Goal: Information Seeking & Learning: Learn about a topic

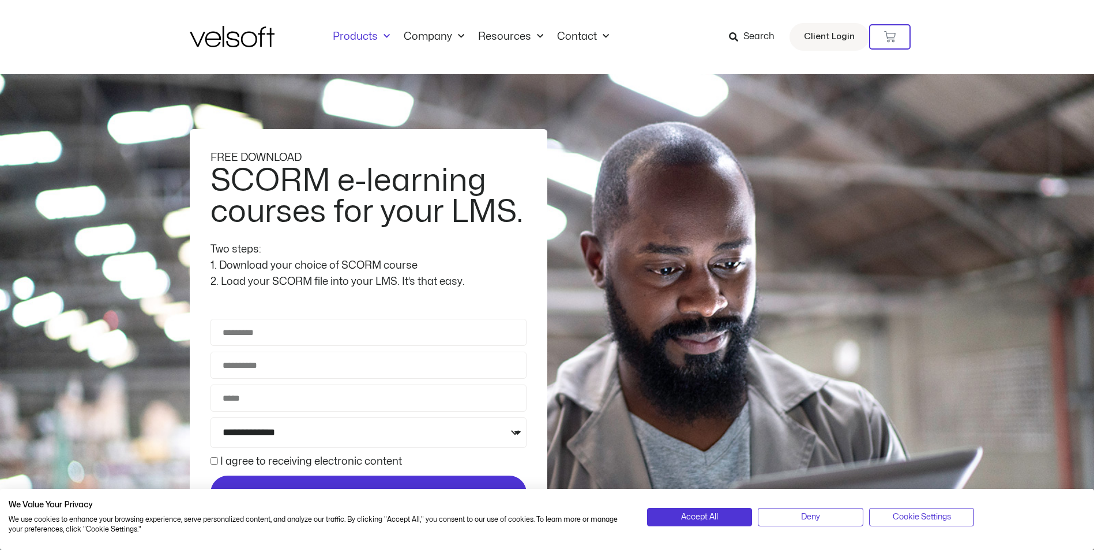
click at [328, 38] on link "Products" at bounding box center [361, 37] width 71 height 13
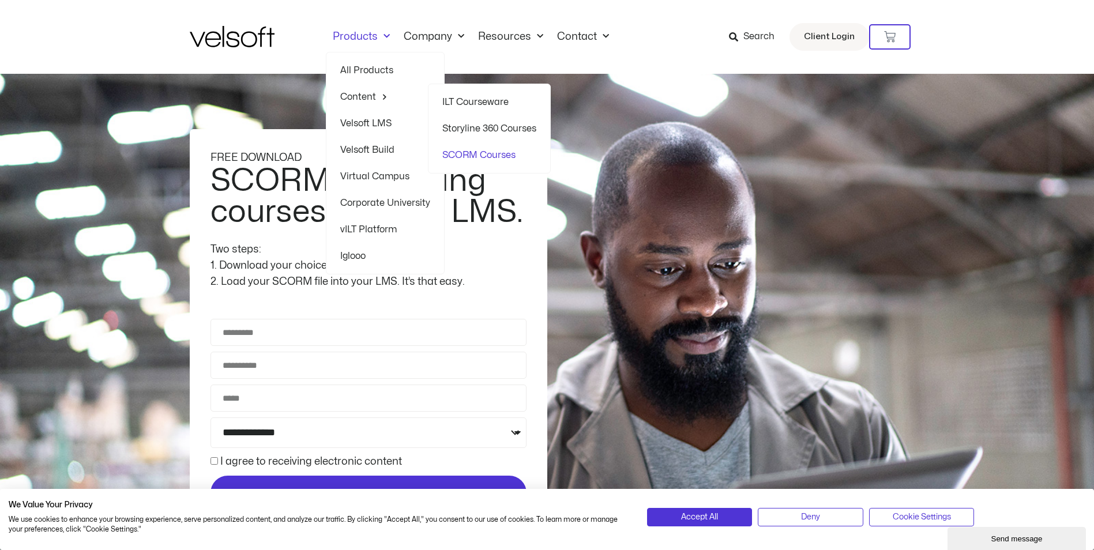
click at [502, 159] on link "SCORM Courses" at bounding box center [489, 155] width 94 height 27
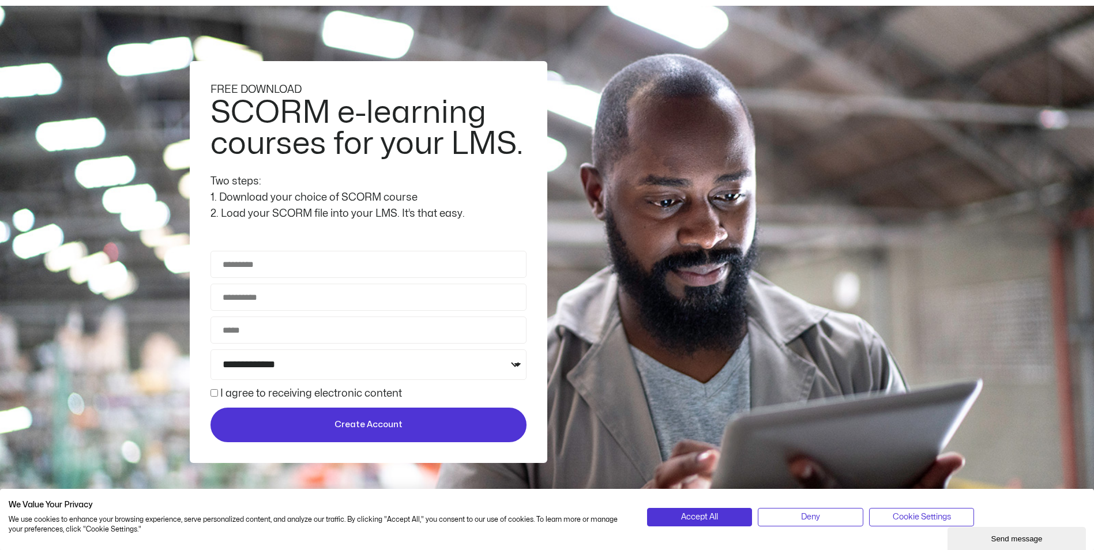
scroll to position [115, 0]
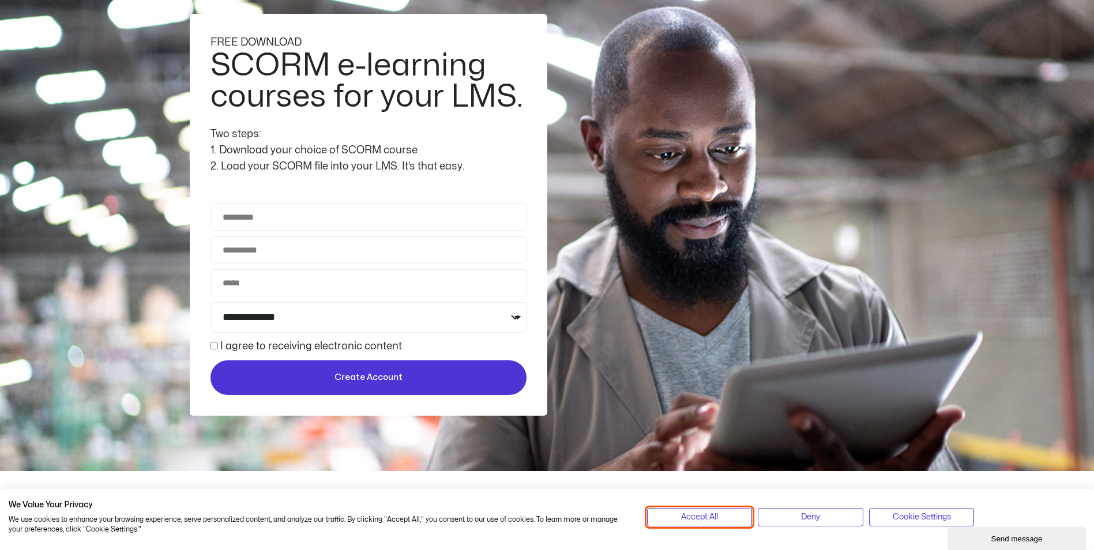
click at [702, 525] on button "Accept All" at bounding box center [700, 517] width 106 height 18
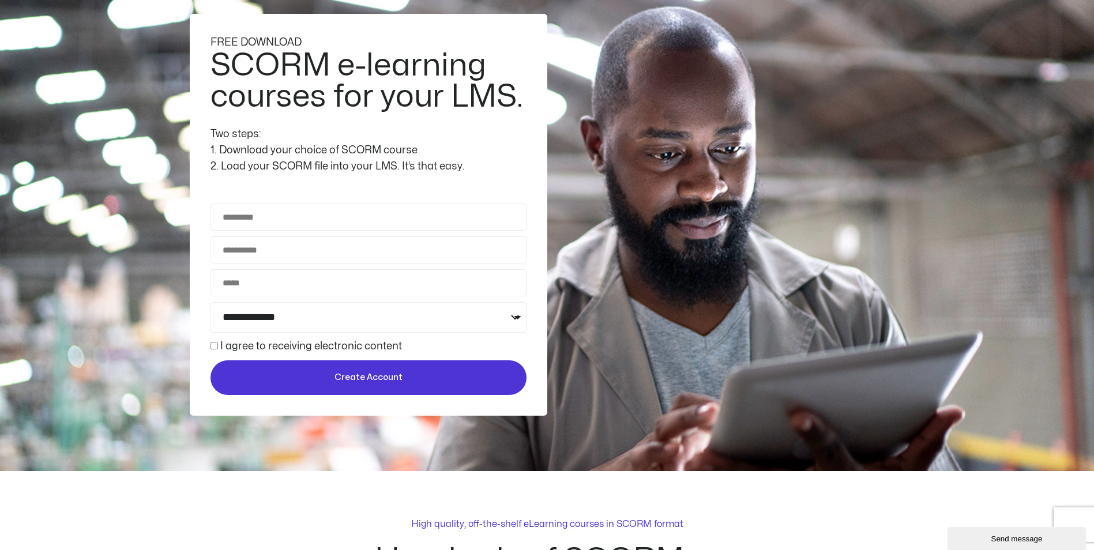
scroll to position [0, 0]
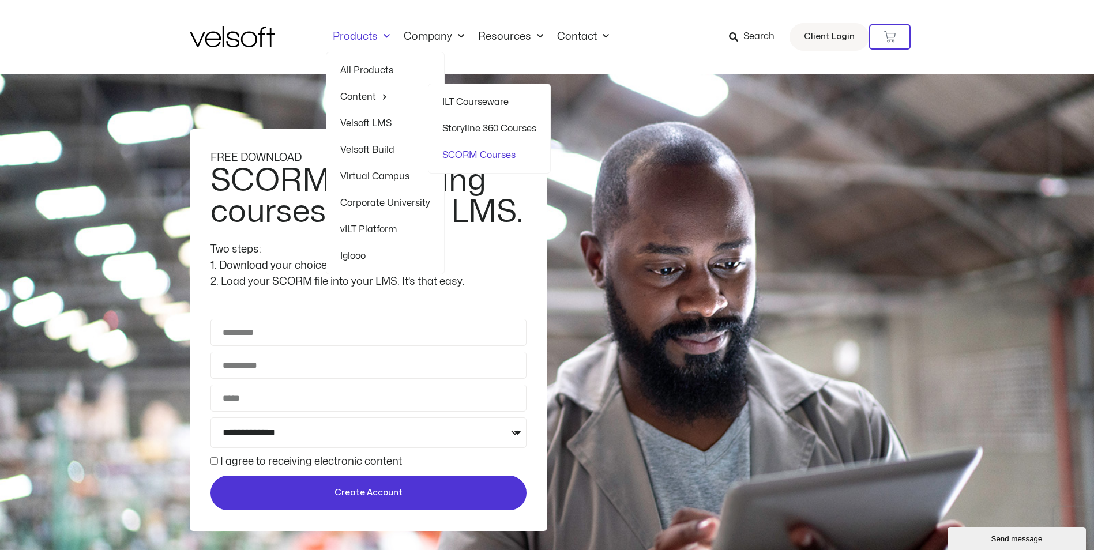
click at [489, 152] on link "SCORM Courses" at bounding box center [489, 155] width 94 height 27
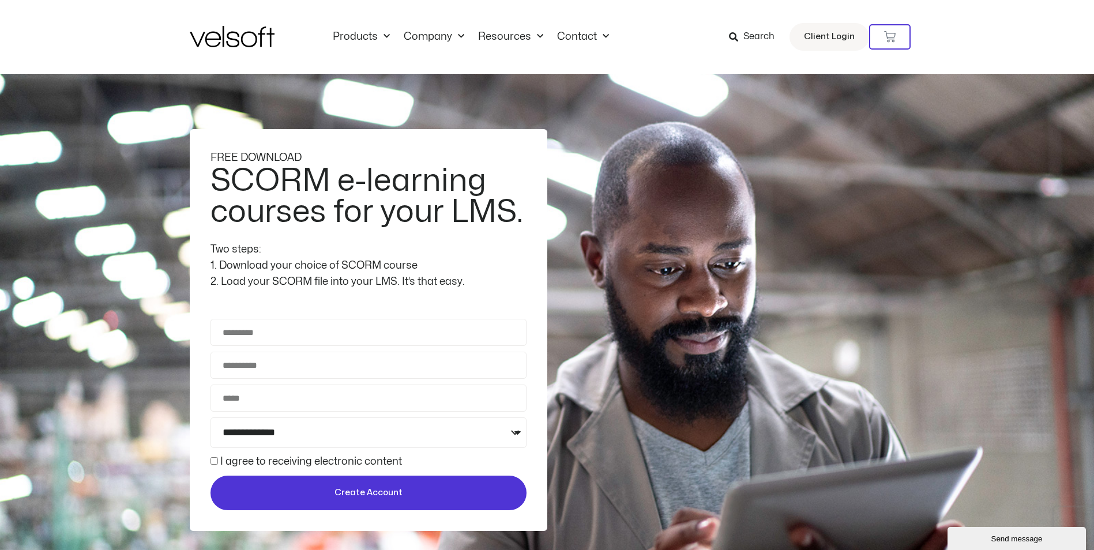
click at [760, 36] on span "Search" at bounding box center [758, 36] width 31 height 15
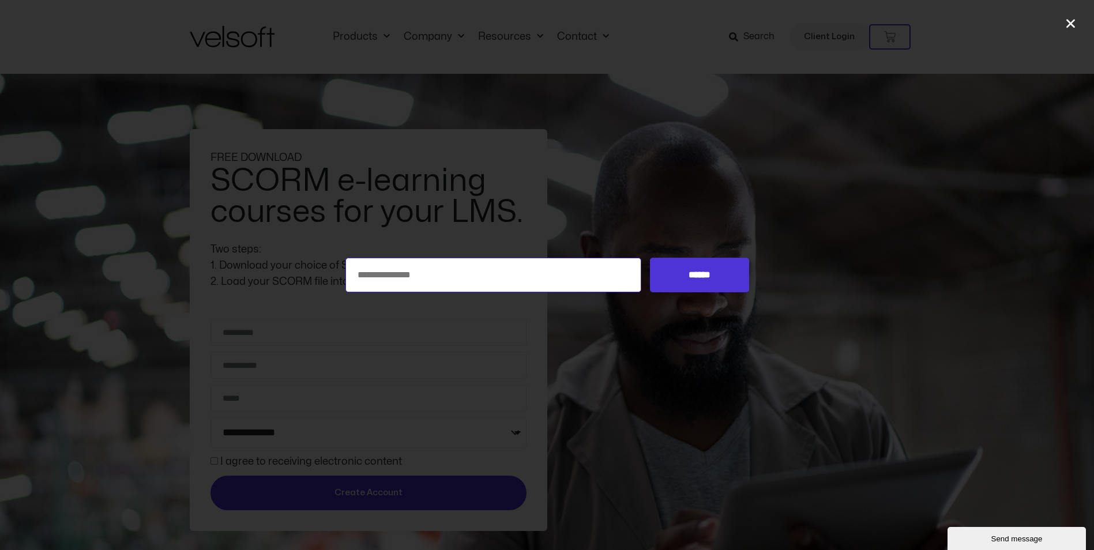
click at [441, 281] on input "Search for:" at bounding box center [493, 275] width 296 height 35
type input "****"
click at [650, 258] on input "******" at bounding box center [699, 275] width 99 height 35
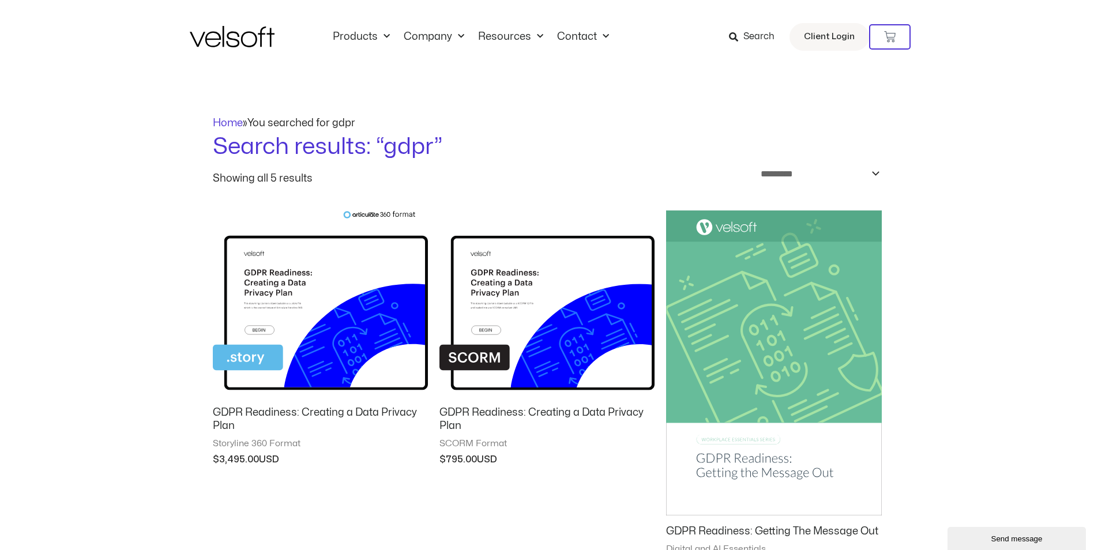
click at [546, 322] on img at bounding box center [546, 303] width 215 height 187
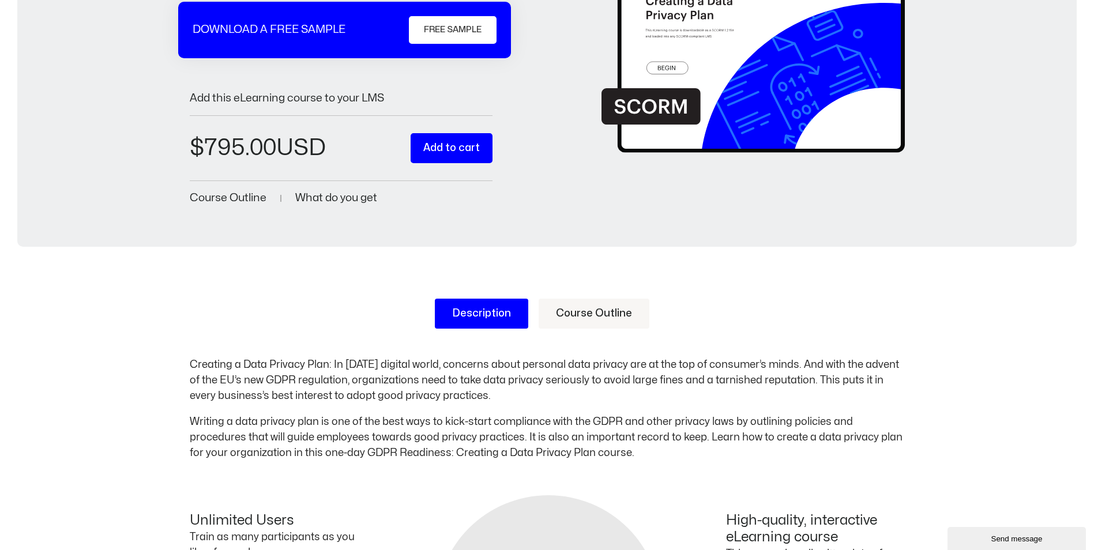
scroll to position [173, 0]
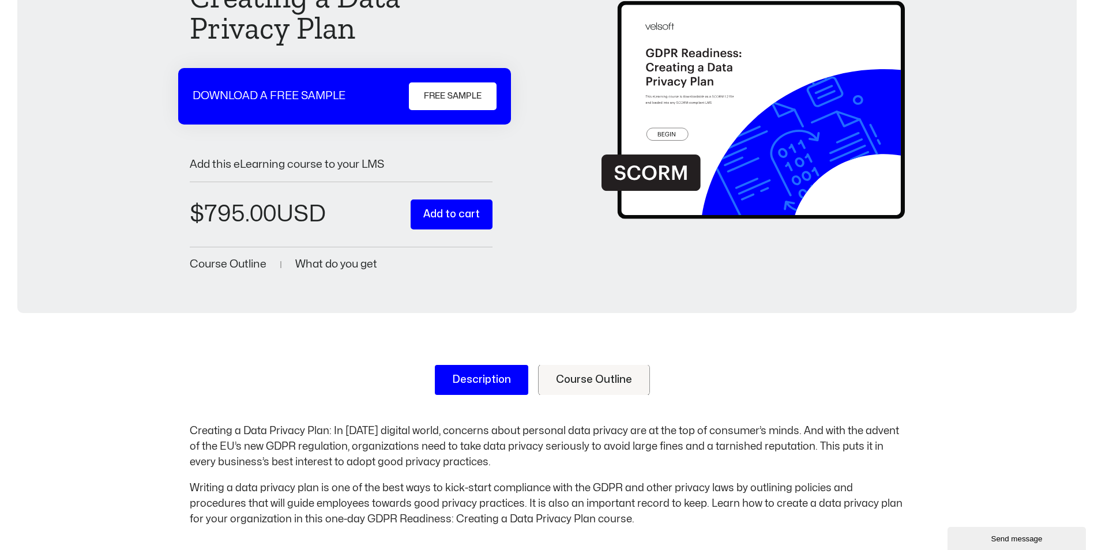
drag, startPoint x: 570, startPoint y: 389, endPoint x: 565, endPoint y: 405, distance: 17.7
click at [570, 389] on link "Course Outline" at bounding box center [594, 380] width 111 height 30
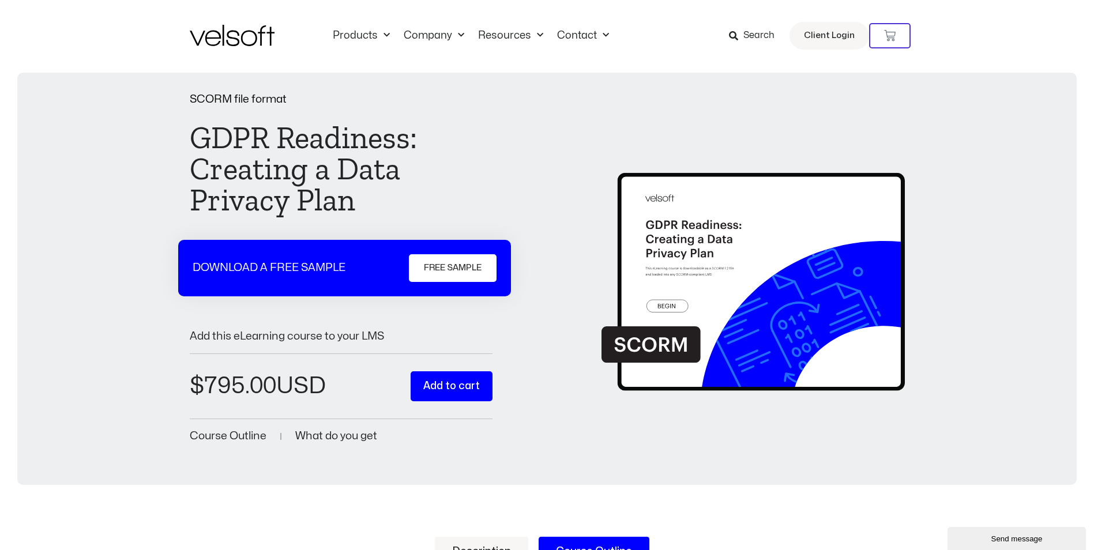
scroll to position [0, 0]
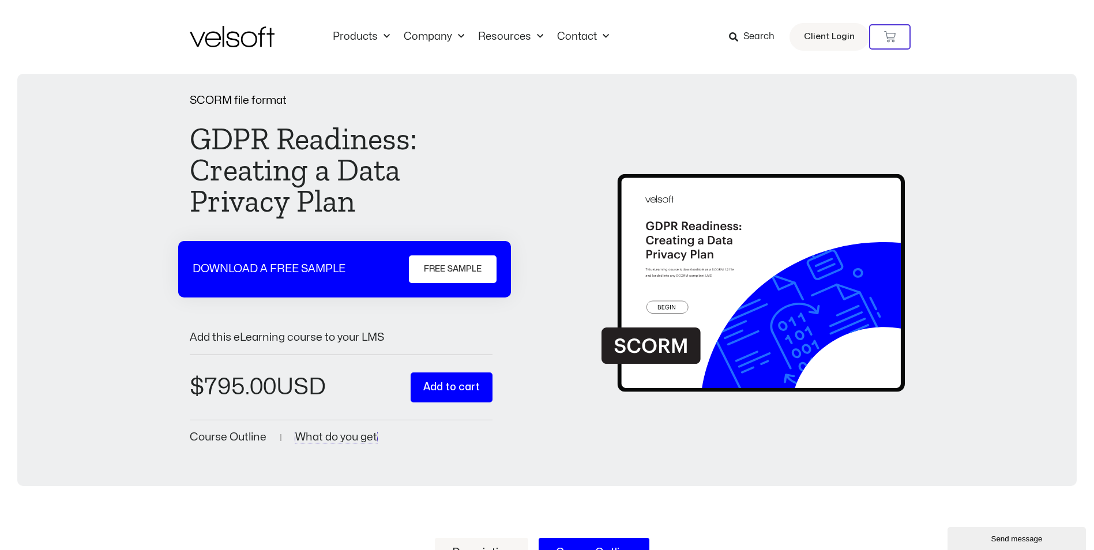
drag, startPoint x: 335, startPoint y: 439, endPoint x: 371, endPoint y: 460, distance: 41.3
click at [336, 439] on span "What do you get" at bounding box center [336, 437] width 82 height 11
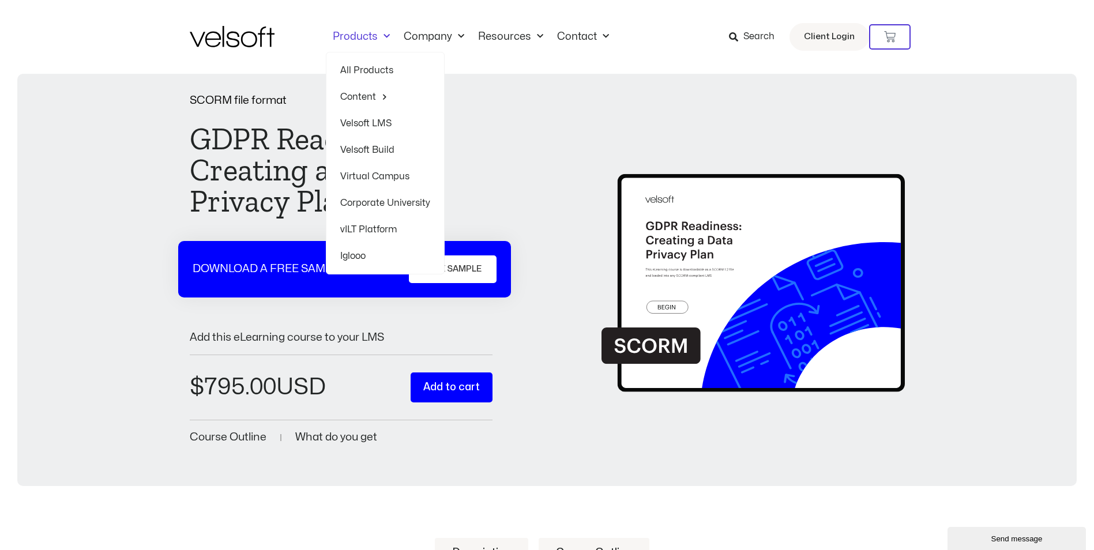
click at [374, 66] on link "All Products" at bounding box center [385, 70] width 90 height 27
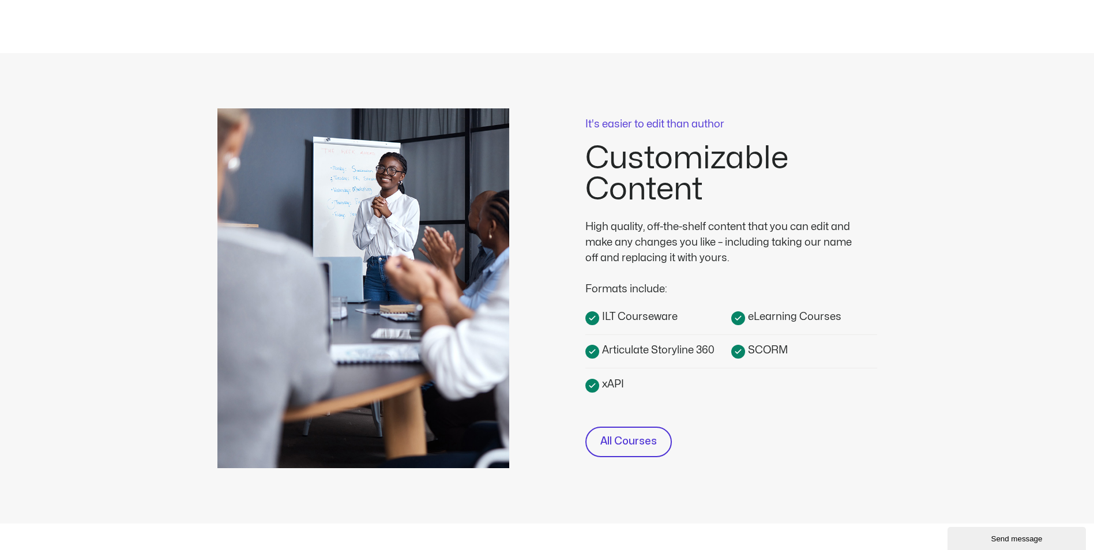
scroll to position [231, 0]
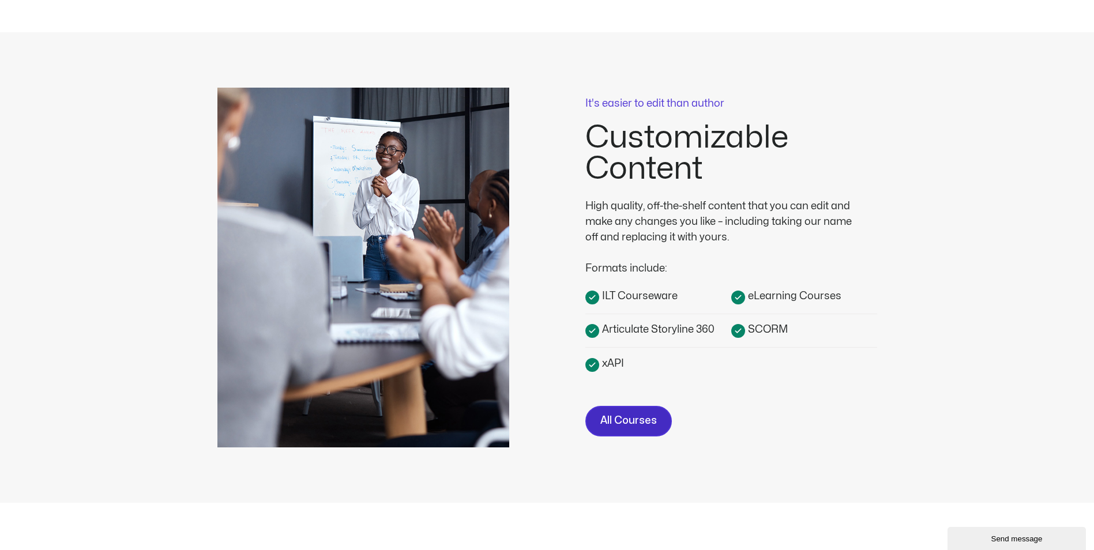
drag, startPoint x: 614, startPoint y: 427, endPoint x: 607, endPoint y: 435, distance: 10.3
click at [614, 427] on span "All Courses" at bounding box center [628, 421] width 57 height 17
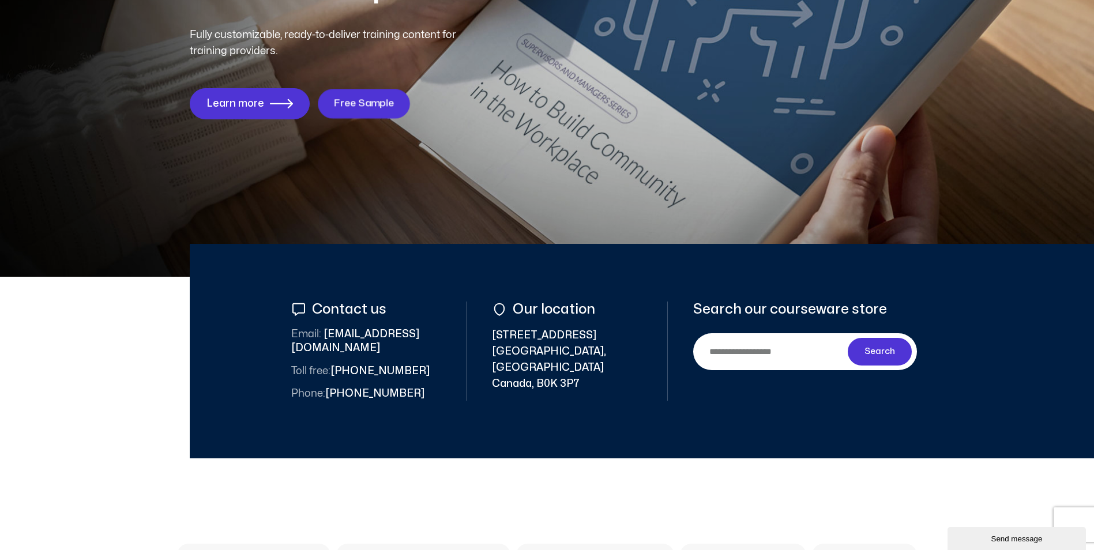
click at [381, 103] on span "Free Sample" at bounding box center [364, 103] width 61 height 11
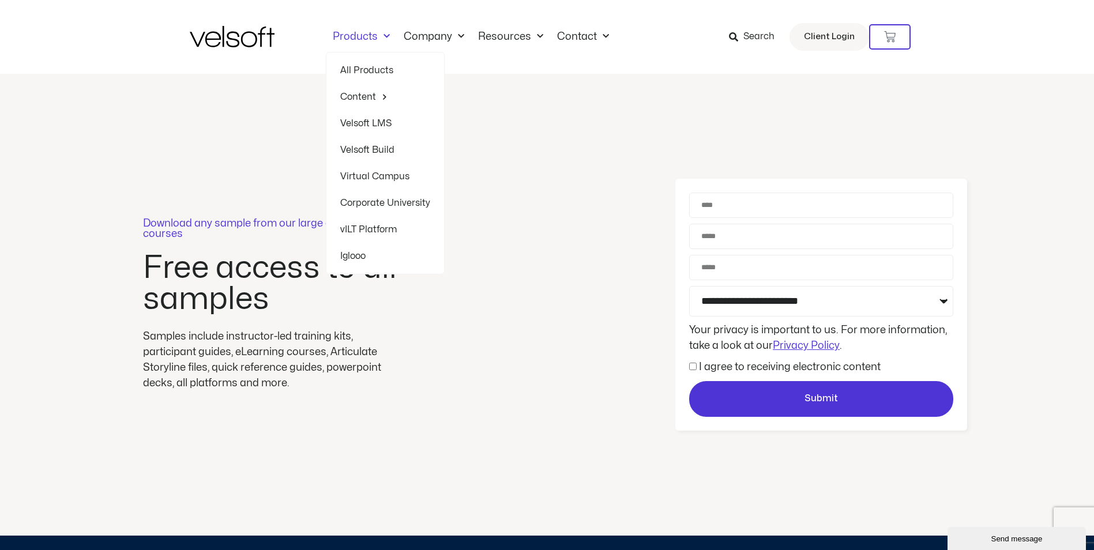
click at [512, 228] on div "Download any sample from our large catalogue of courses Free access to all samp…" at bounding box center [273, 305] width 522 height 172
